Goal: Transaction & Acquisition: Download file/media

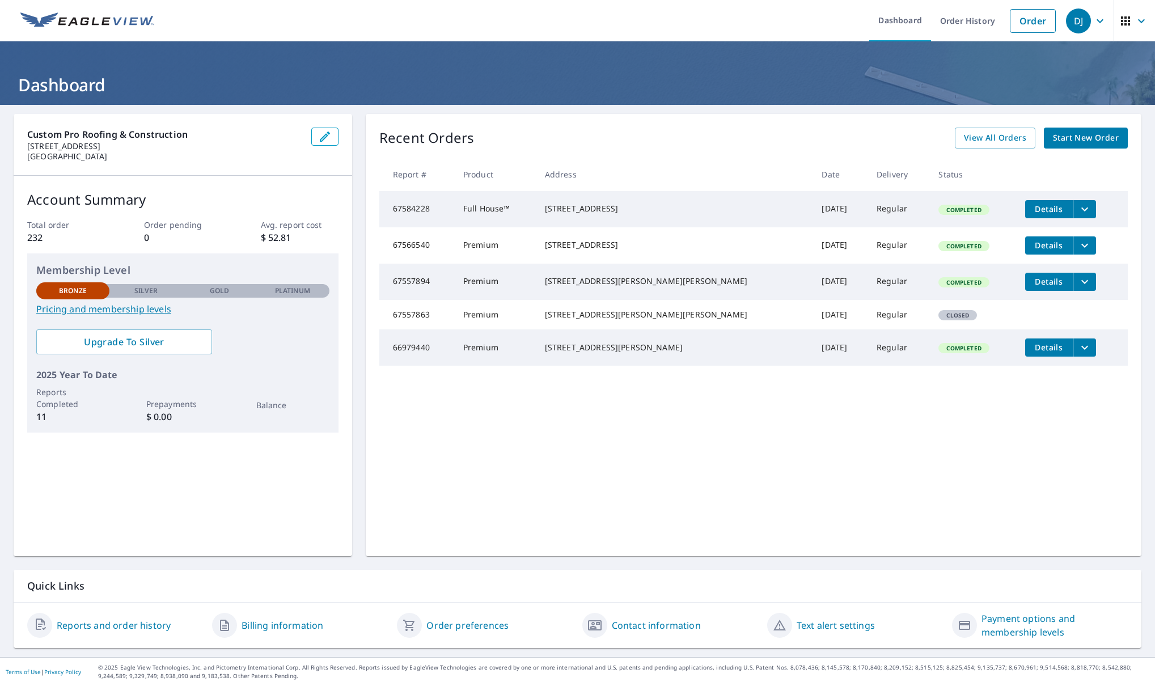
click at [874, 441] on div "Recent Orders View All Orders Start New Order Report # Product Address Date Del…" at bounding box center [753, 335] width 775 height 442
click at [877, 426] on div "Recent Orders View All Orders Start New Order Report # Product Address Date Del…" at bounding box center [753, 335] width 775 height 442
click at [812, 215] on td "[DATE]" at bounding box center [839, 209] width 55 height 36
click at [993, 287] on span "Details" at bounding box center [1049, 281] width 34 height 11
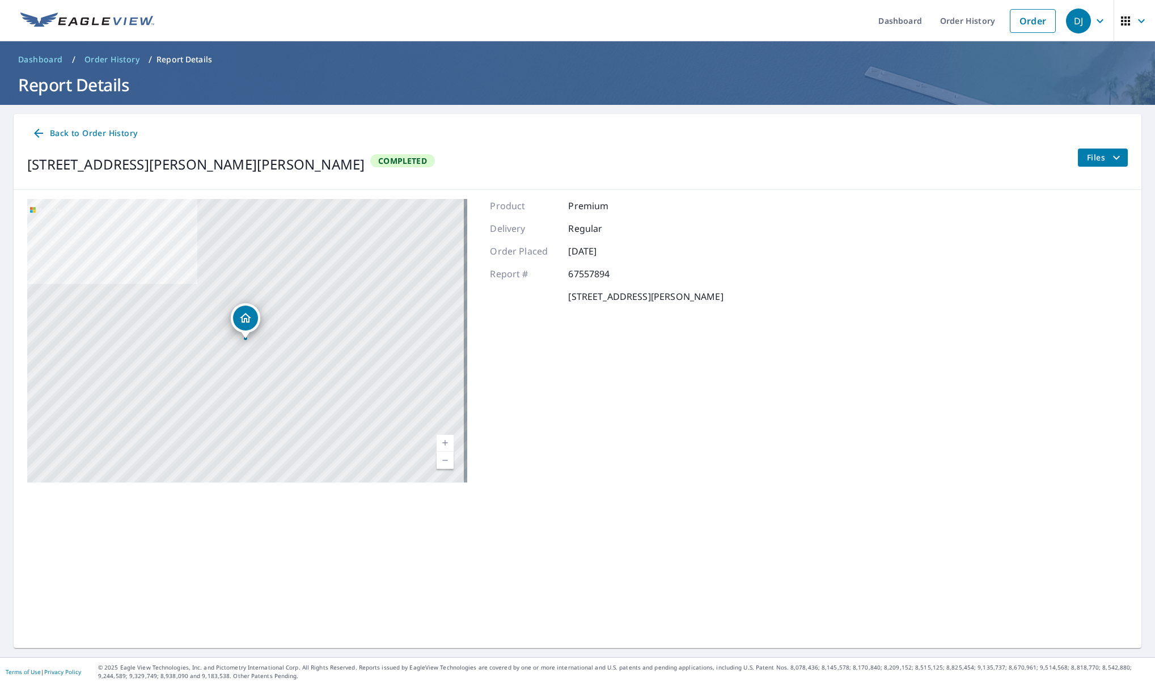
click at [993, 153] on span "Files" at bounding box center [1105, 158] width 36 height 14
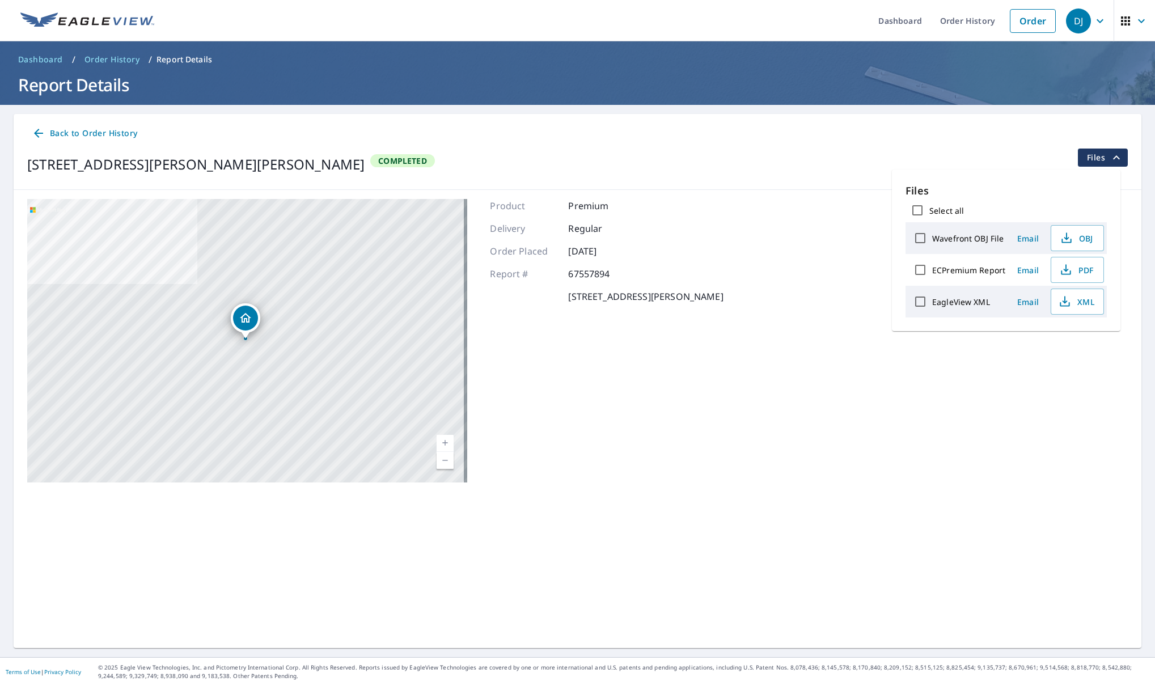
click at [922, 278] on input "ECPremium Report" at bounding box center [920, 270] width 24 height 24
checkbox input "true"
click at [993, 275] on span "PDF" at bounding box center [1076, 270] width 36 height 14
click at [40, 49] on header "Dashboard / Order History / Report Details Report Details" at bounding box center [577, 72] width 1155 height 63
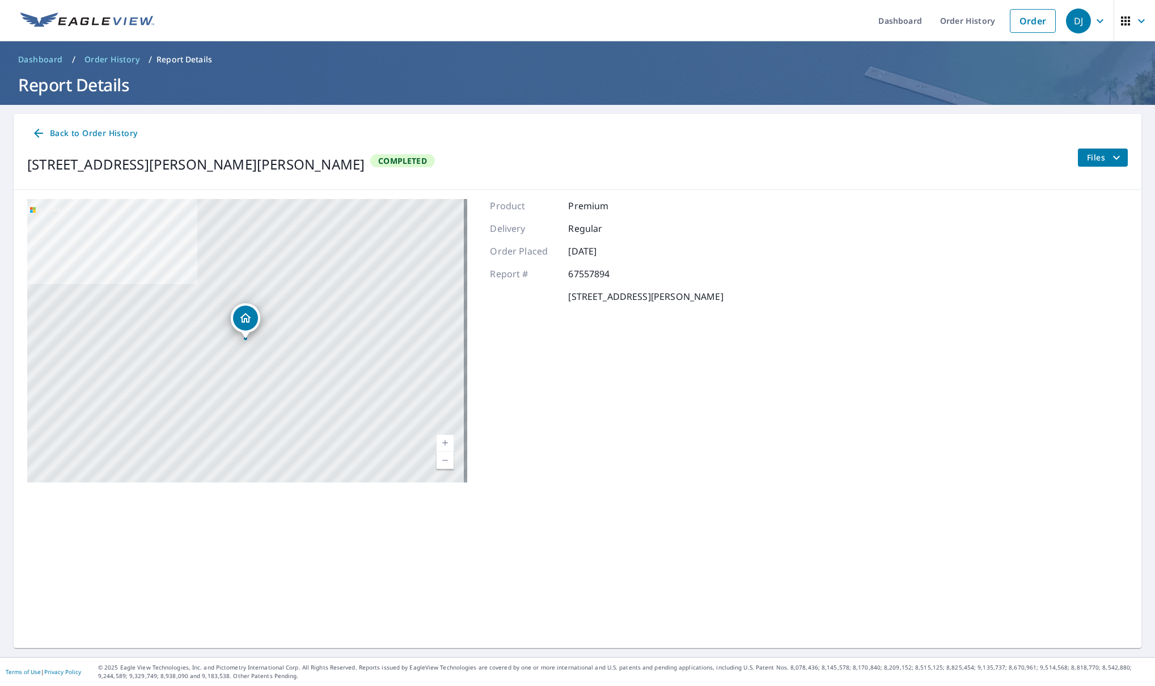
click at [46, 53] on link "Dashboard" at bounding box center [41, 59] width 54 height 18
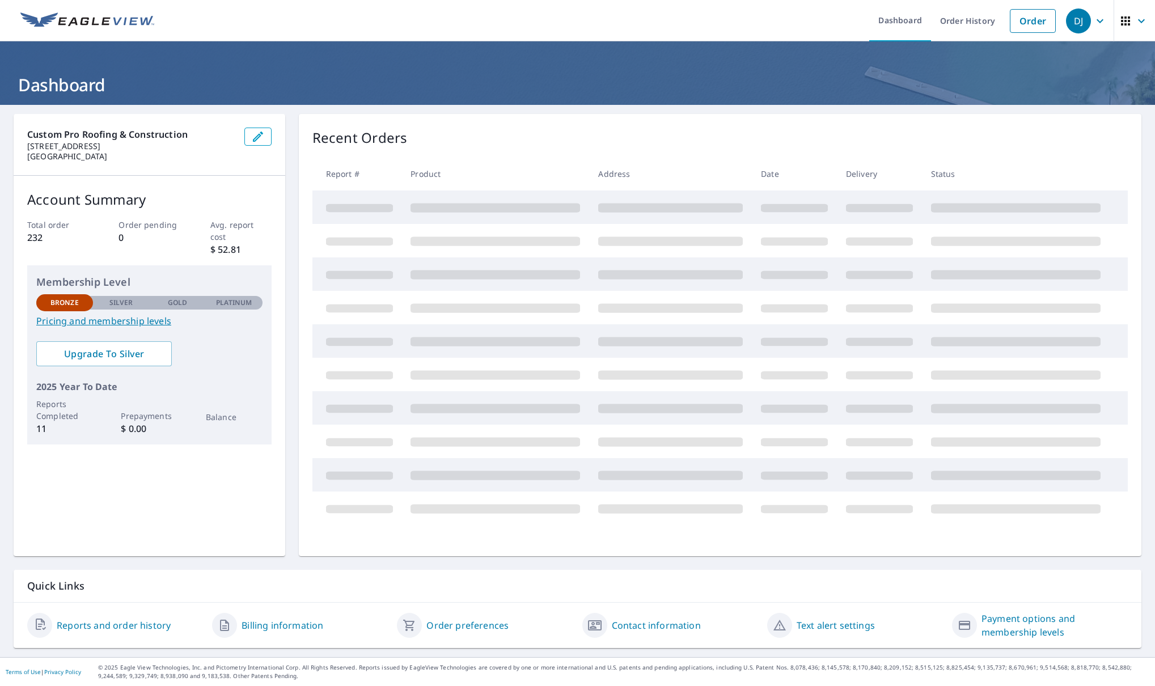
drag, startPoint x: 44, startPoint y: 55, endPoint x: 89, endPoint y: 63, distance: 45.6
click at [45, 55] on header "Dashboard" at bounding box center [577, 72] width 1155 height 63
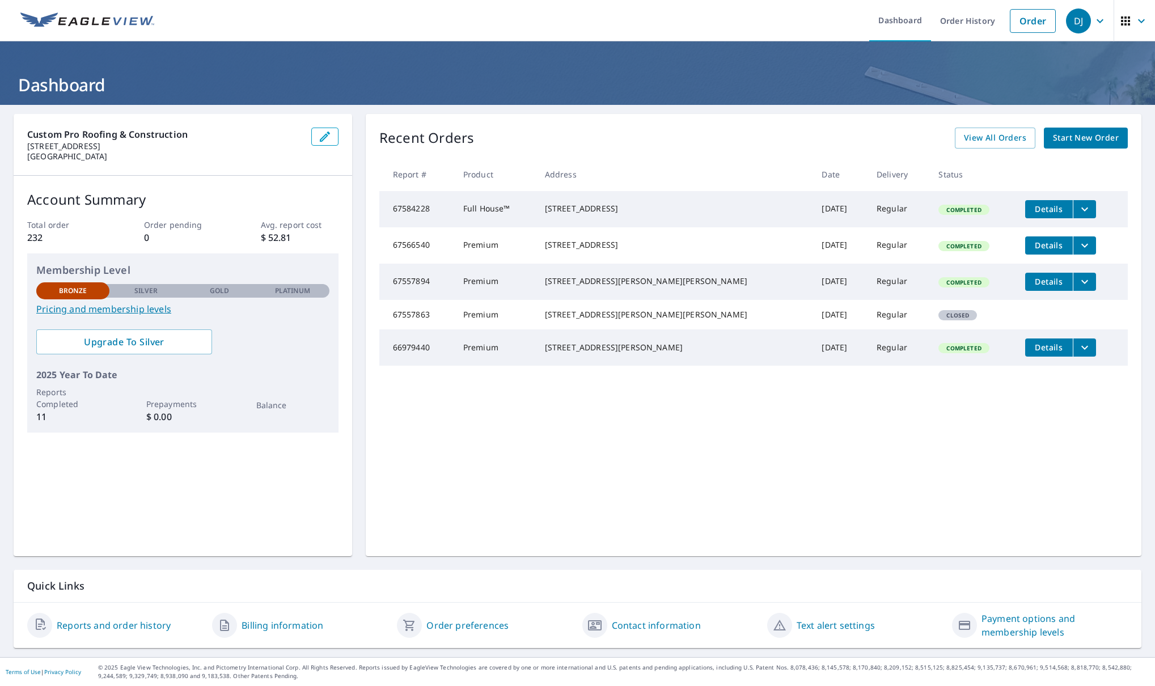
click at [993, 208] on span "Details" at bounding box center [1049, 208] width 34 height 11
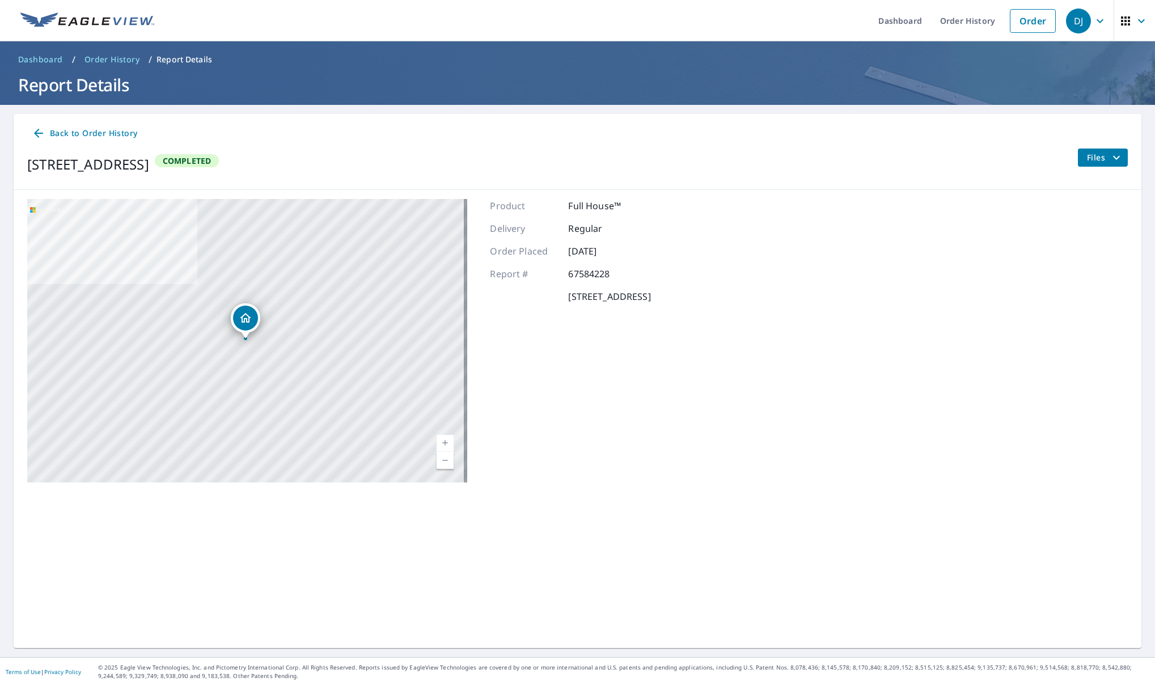
click at [993, 155] on icon "filesDropdownBtn-67584228" at bounding box center [1116, 158] width 14 height 14
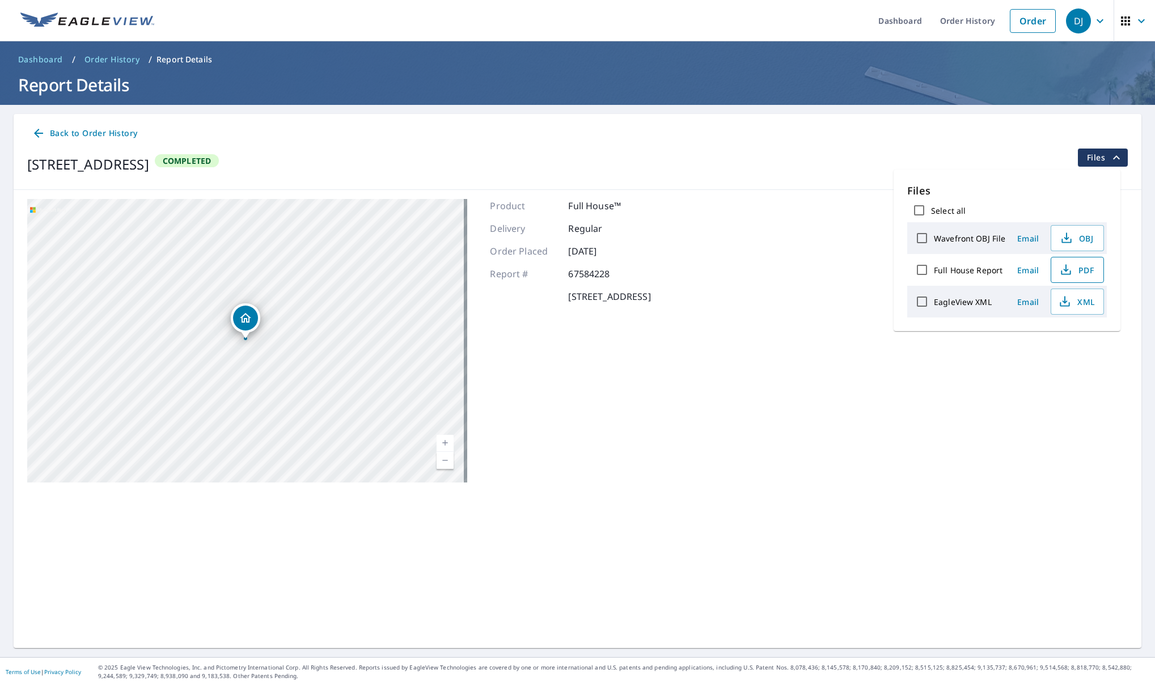
click at [993, 269] on span "PDF" at bounding box center [1076, 270] width 36 height 14
click at [993, 257] on button "PDF" at bounding box center [1076, 270] width 53 height 26
drag, startPoint x: 833, startPoint y: 425, endPoint x: 749, endPoint y: 406, distance: 85.9
click at [831, 425] on div "[STREET_ADDRESS] Aerial Road A standard road map Aerial A detailed look from ab…" at bounding box center [577, 341] width 1127 height 302
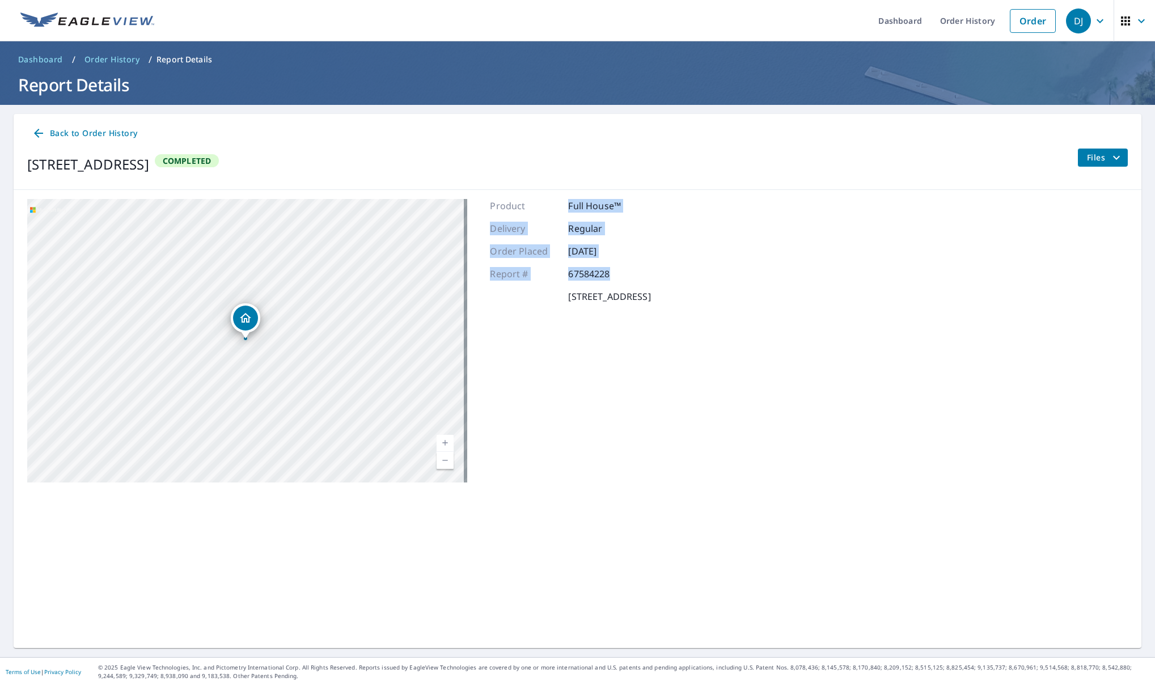
drag, startPoint x: 561, startPoint y: 202, endPoint x: 616, endPoint y: 279, distance: 93.9
click at [616, 282] on div "Product Full House™ Delivery Regular Order Placed [DATE] Report # 67584228 [STR…" at bounding box center [570, 340] width 160 height 283
click at [616, 279] on p "67584228" at bounding box center [602, 274] width 68 height 14
click at [579, 264] on div "Product Full House™ Delivery Regular Order Placed [DATE] Report # 67584228 [STR…" at bounding box center [570, 340] width 160 height 283
click at [993, 156] on icon "filesDropdownBtn-67584228" at bounding box center [1116, 158] width 14 height 14
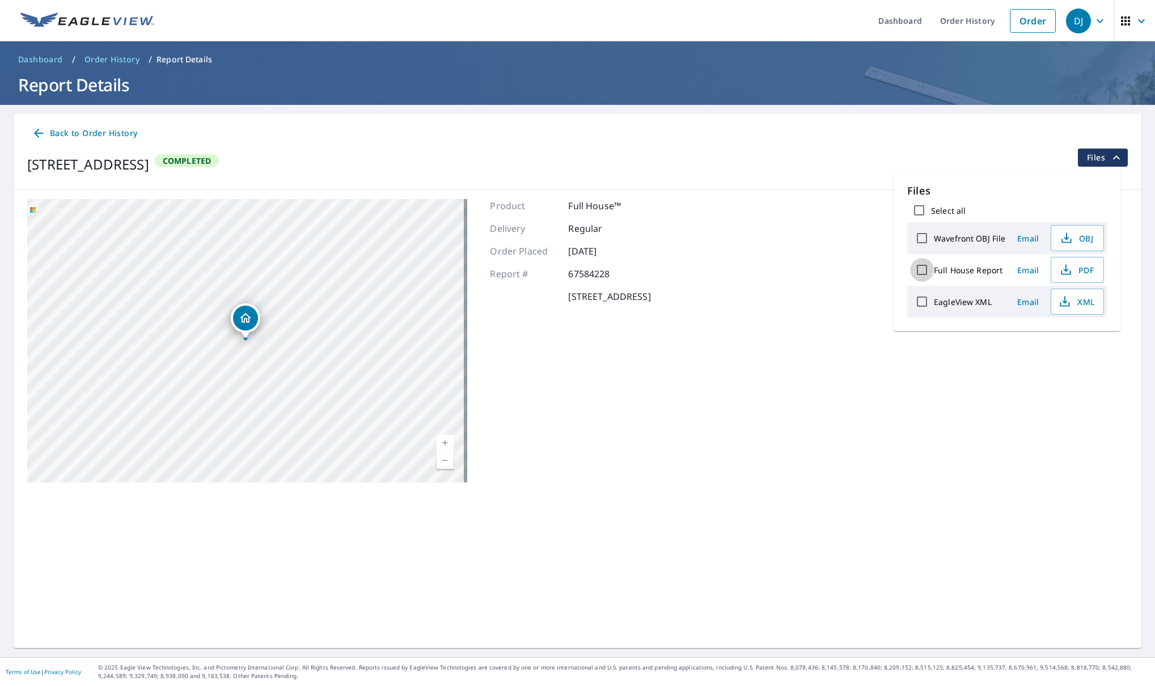
click at [920, 270] on input "Full House Report" at bounding box center [922, 270] width 24 height 24
checkbox input "true"
click at [993, 447] on div "[STREET_ADDRESS] Aerial Road A standard road map Aerial A detailed look from ab…" at bounding box center [577, 341] width 1127 height 302
